Goal: Ask a question

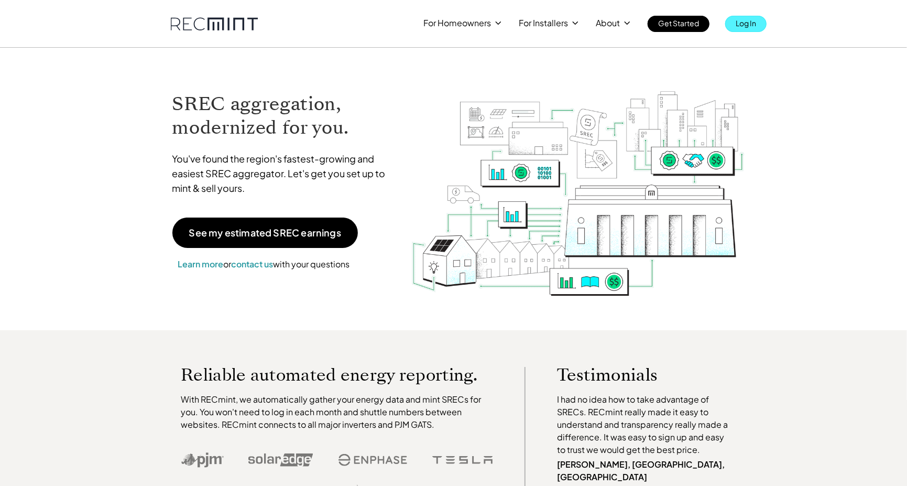
click at [740, 27] on p "Log In" at bounding box center [745, 23] width 20 height 15
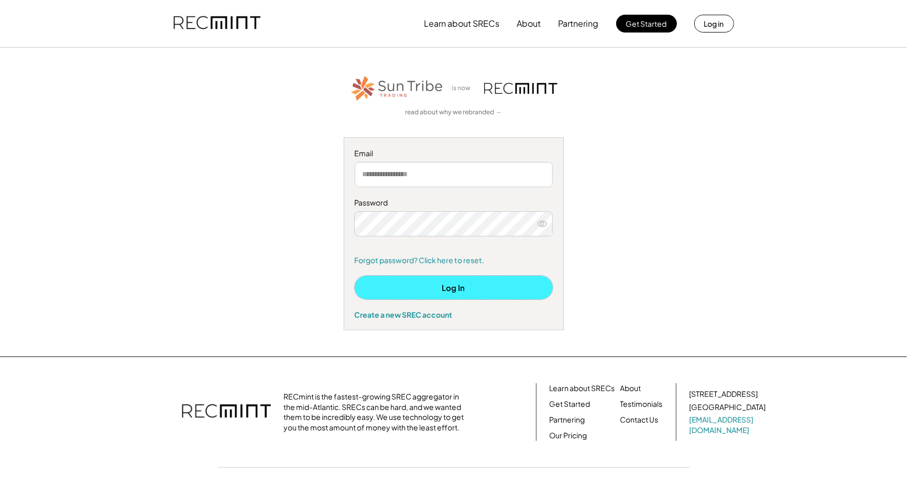
drag, startPoint x: 464, startPoint y: 288, endPoint x: 471, endPoint y: 279, distance: 11.2
click at [464, 288] on button "Log In" at bounding box center [454, 287] width 198 height 24
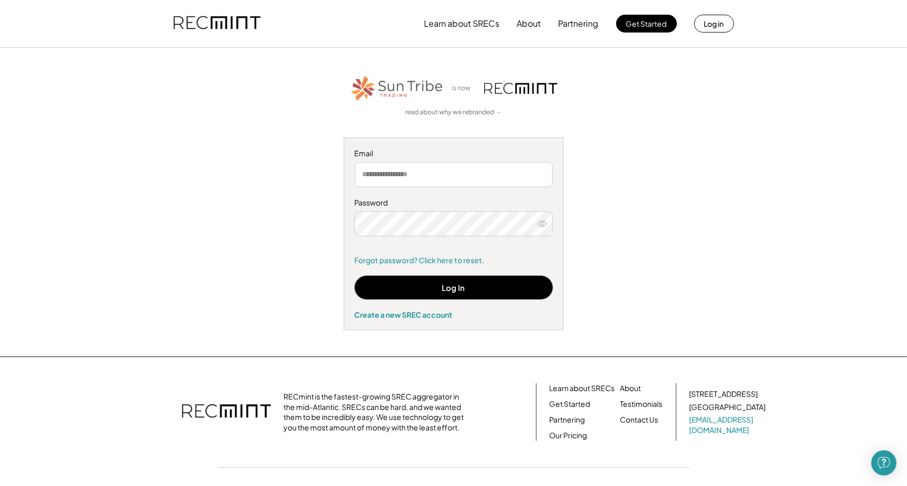
click at [407, 180] on input "email" at bounding box center [454, 174] width 198 height 25
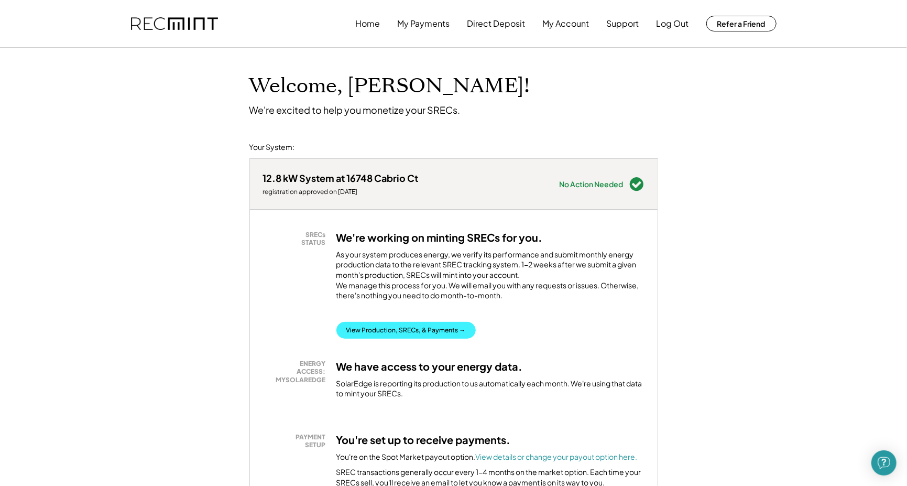
click at [416, 338] on button "View Production, SRECs, & Payments →" at bounding box center [405, 330] width 139 height 17
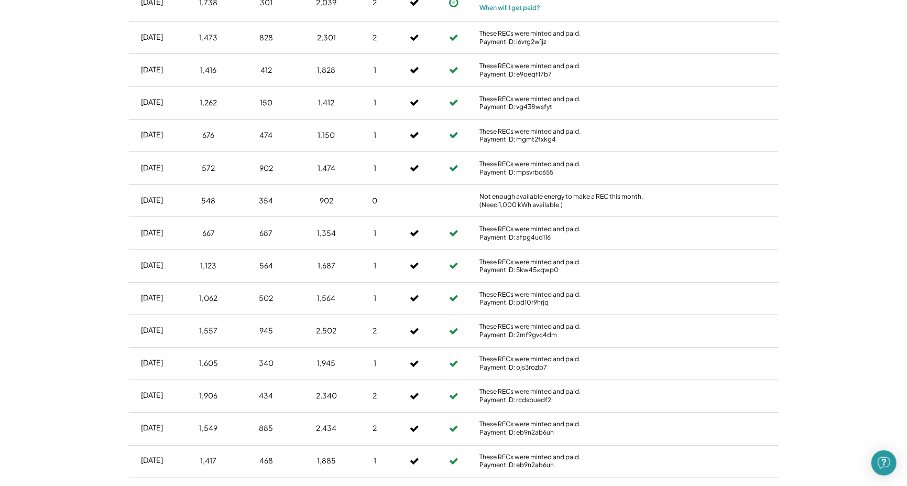
scroll to position [681, 0]
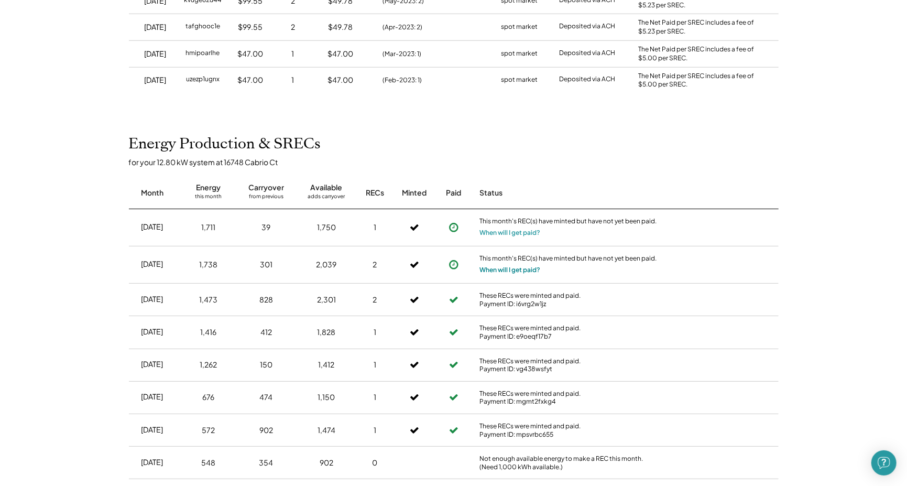
click at [500, 267] on button "When will I get paid?" at bounding box center [510, 269] width 61 height 10
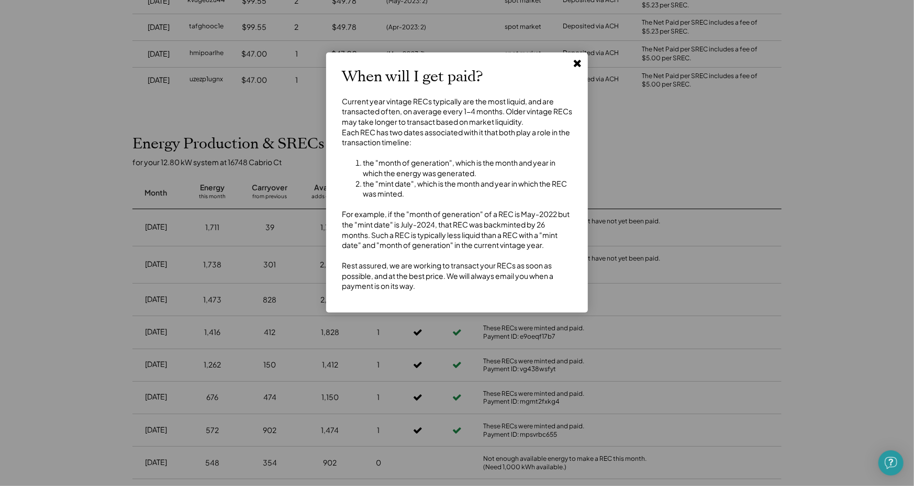
click at [578, 67] on icon at bounding box center [577, 63] width 10 height 10
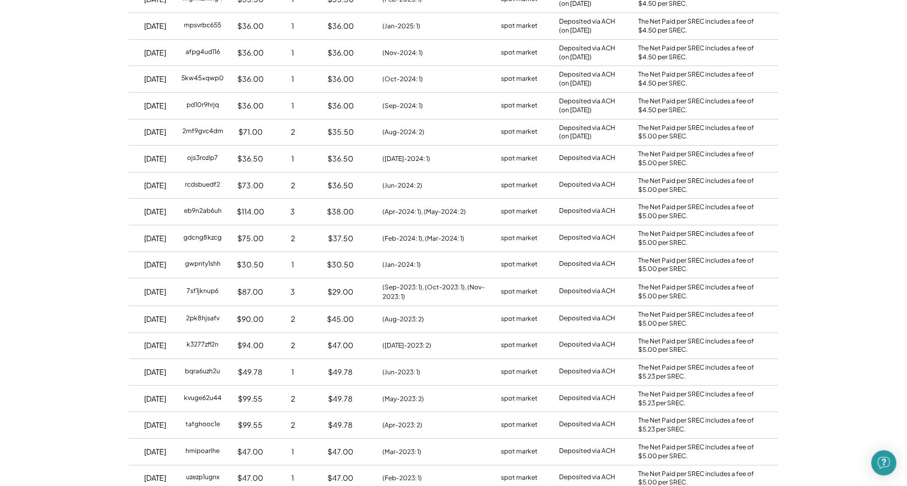
scroll to position [209, 0]
